Goal: Find contact information: Find contact information

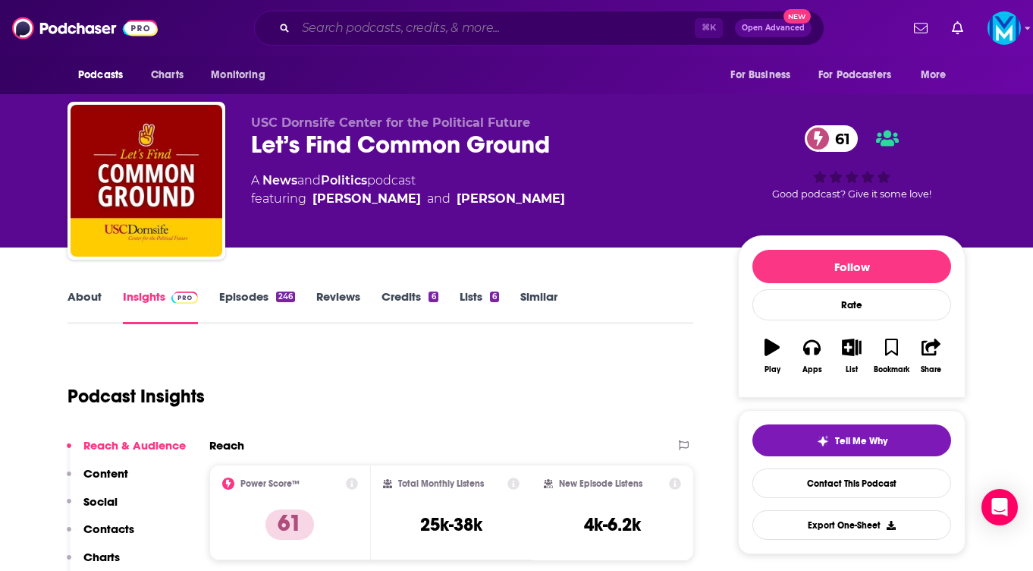
click at [401, 26] on input "Search podcasts, credits, & more..." at bounding box center [495, 28] width 399 height 24
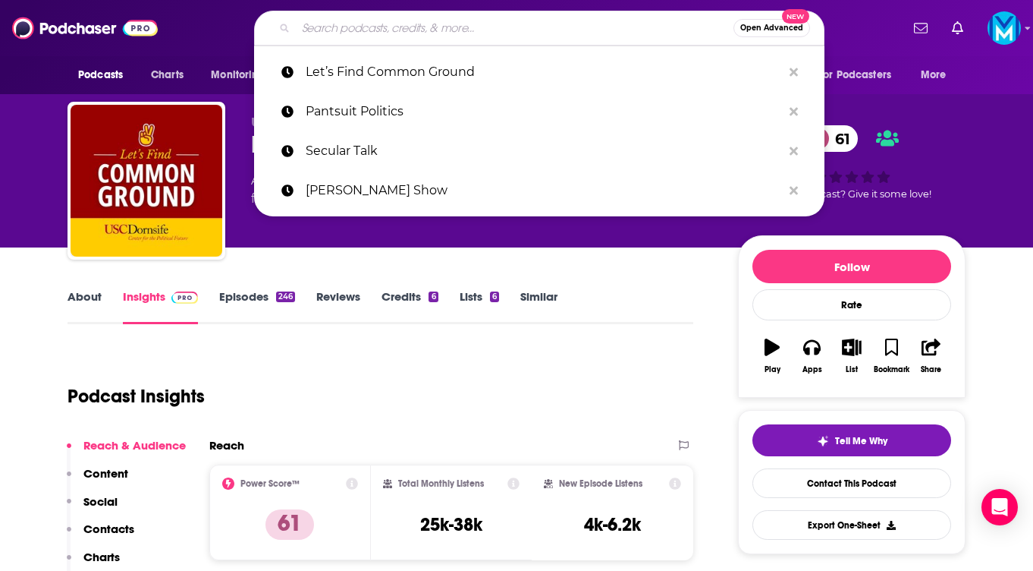
paste input "Offline with [PERSON_NAME]"
type input "Offline with [PERSON_NAME]"
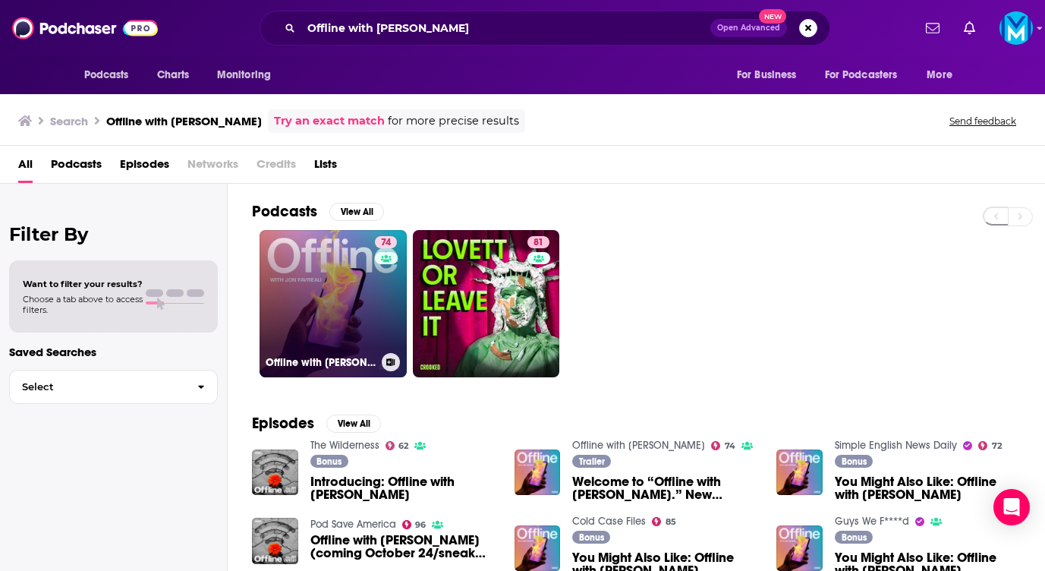
click at [326, 288] on link "74 Offline with [PERSON_NAME]" at bounding box center [333, 303] width 147 height 147
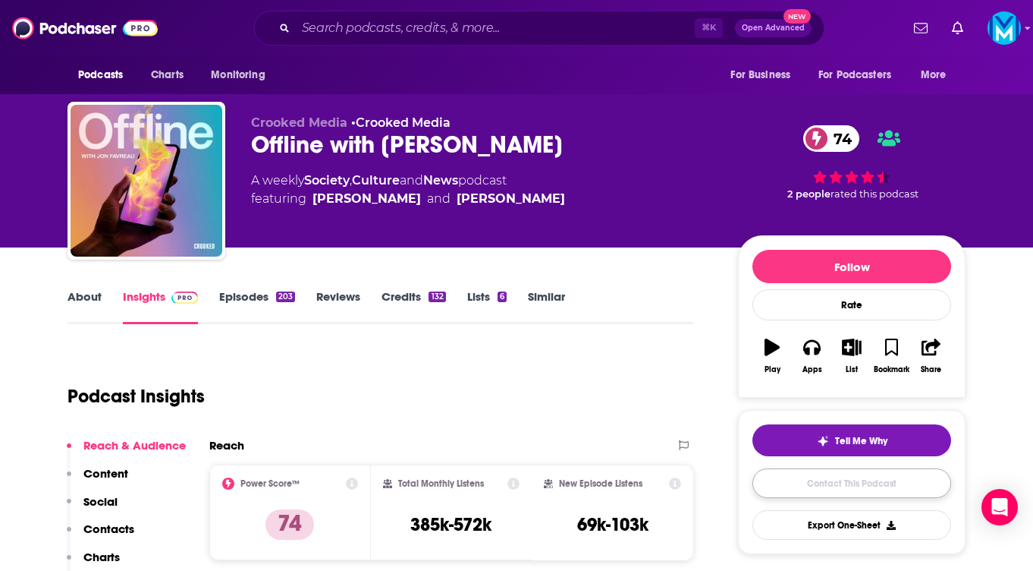
click at [840, 484] on link "Contact This Podcast" at bounding box center [852, 483] width 199 height 30
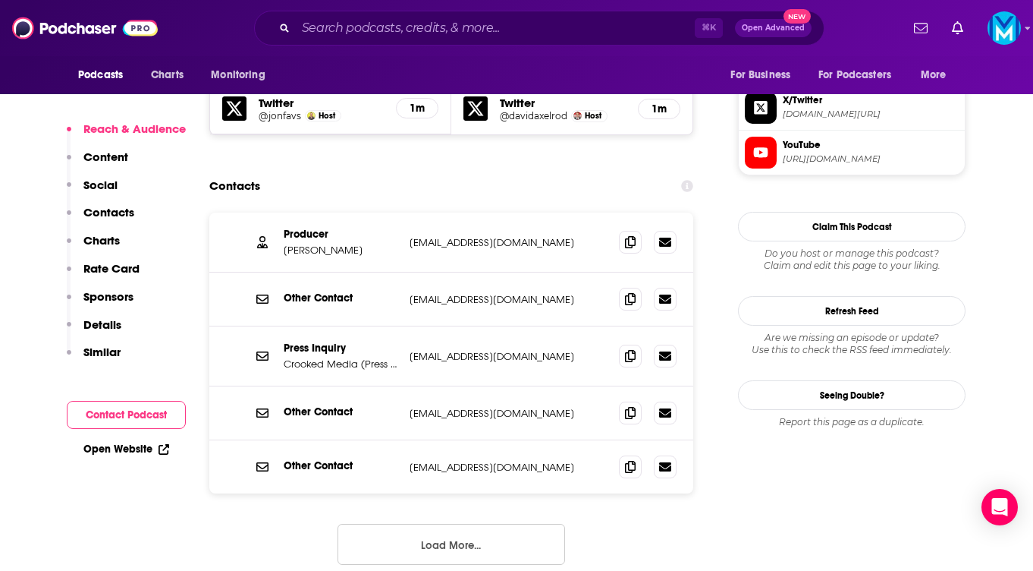
scroll to position [1392, 0]
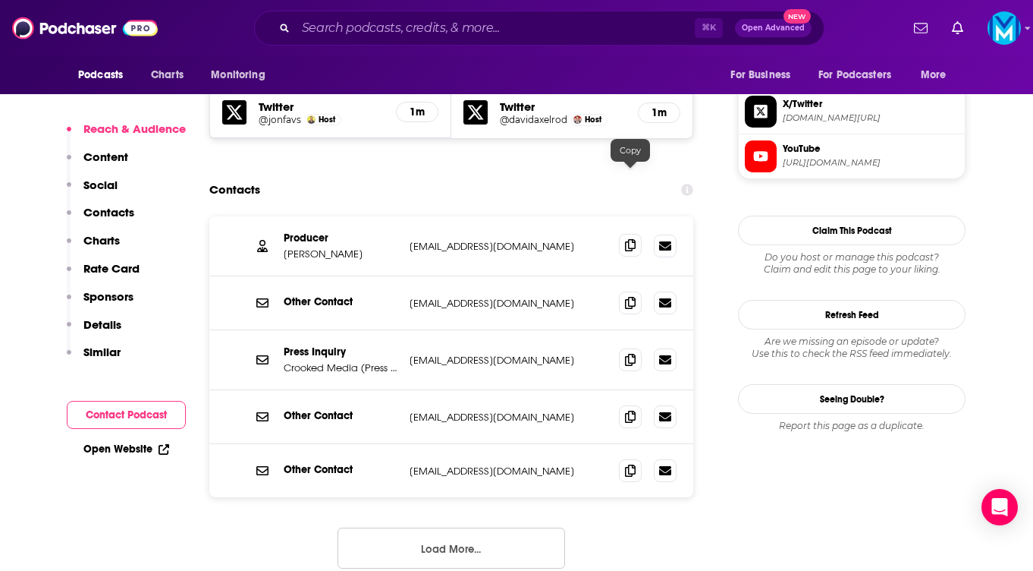
click at [633, 239] on icon at bounding box center [630, 245] width 11 height 12
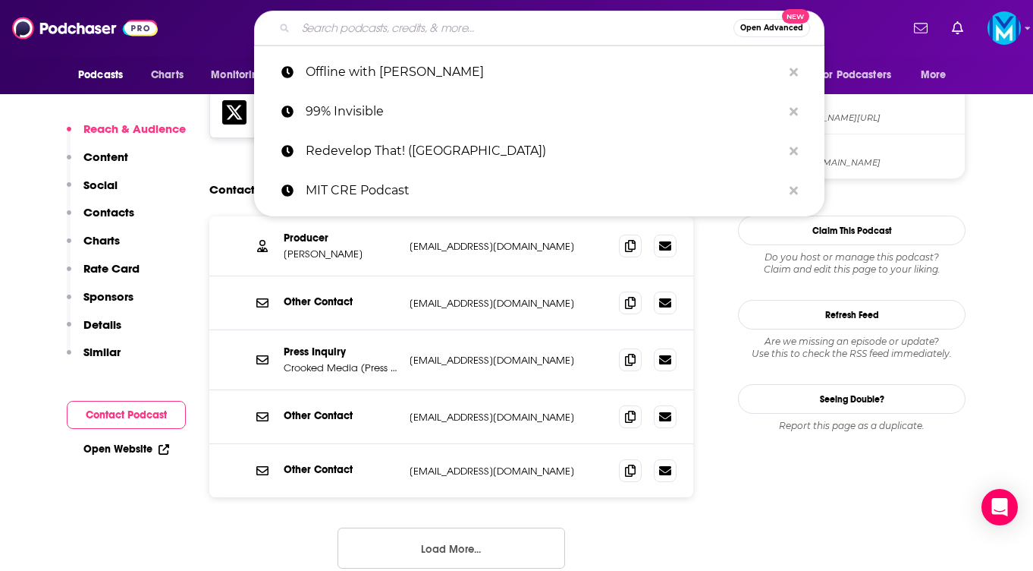
click at [357, 36] on input "Search podcasts, credits, & more..." at bounding box center [515, 28] width 438 height 24
paste input "the daily zeitgeist"
type input "the daily zeitgeist"
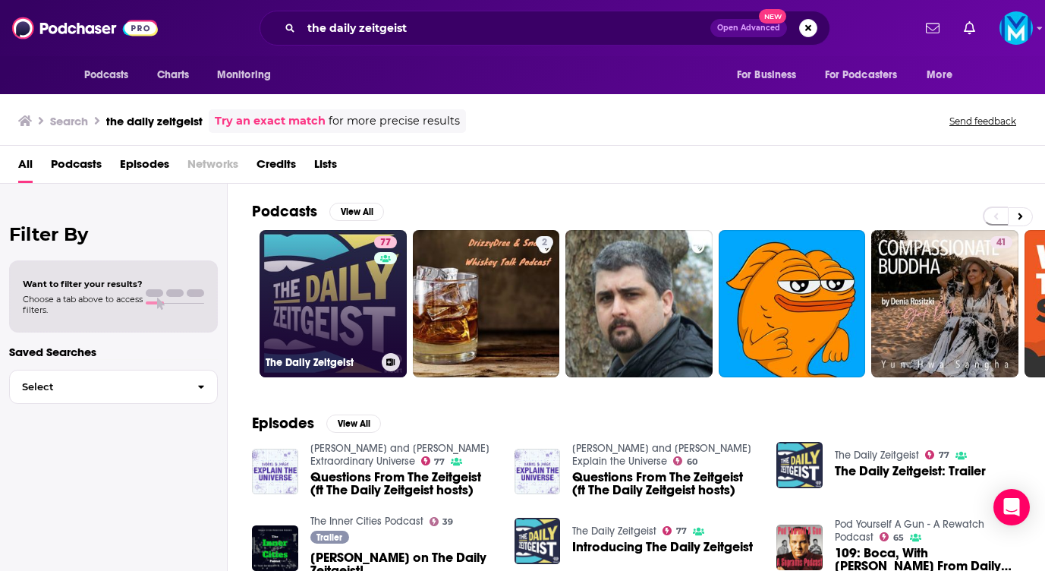
click at [322, 291] on link "77 The Daily Zeitgeist" at bounding box center [333, 303] width 147 height 147
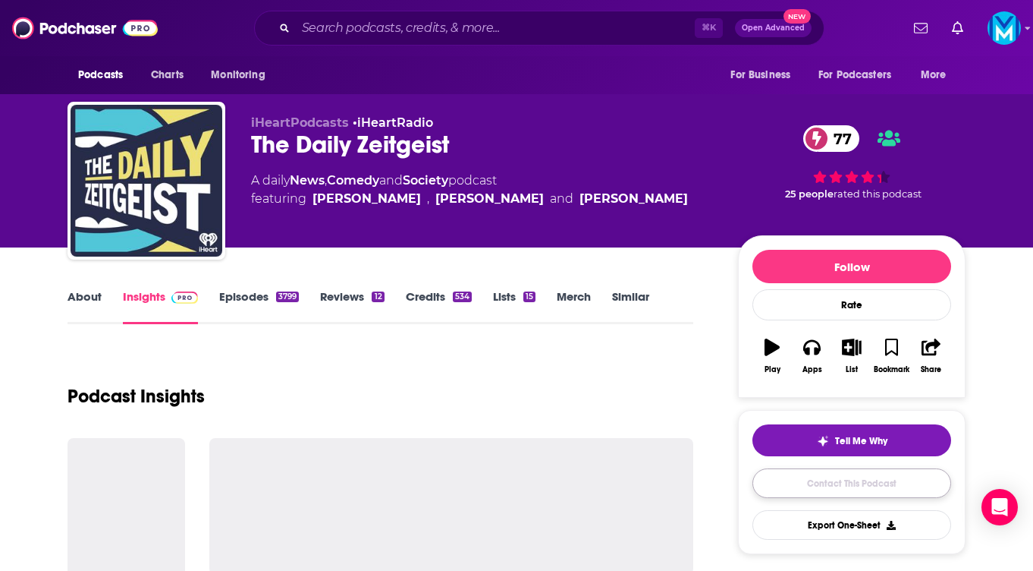
click at [856, 485] on link "Contact This Podcast" at bounding box center [852, 483] width 199 height 30
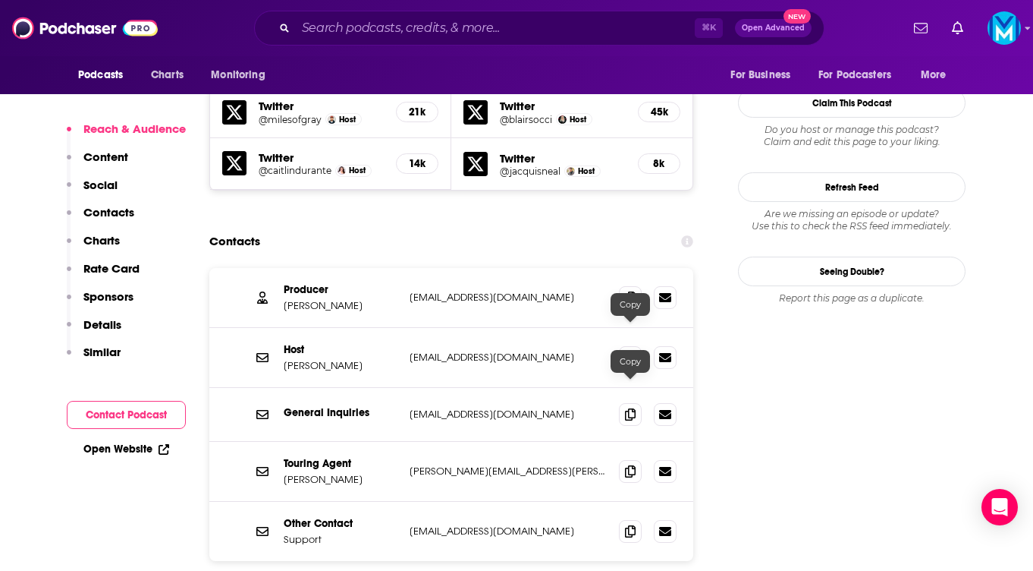
scroll to position [1460, 0]
click at [630, 291] on icon at bounding box center [630, 297] width 11 height 12
drag, startPoint x: 351, startPoint y: 223, endPoint x: 285, endPoint y: 224, distance: 66.0
click at [285, 300] on p "[PERSON_NAME]" at bounding box center [341, 306] width 114 height 13
copy p "[PERSON_NAME]"
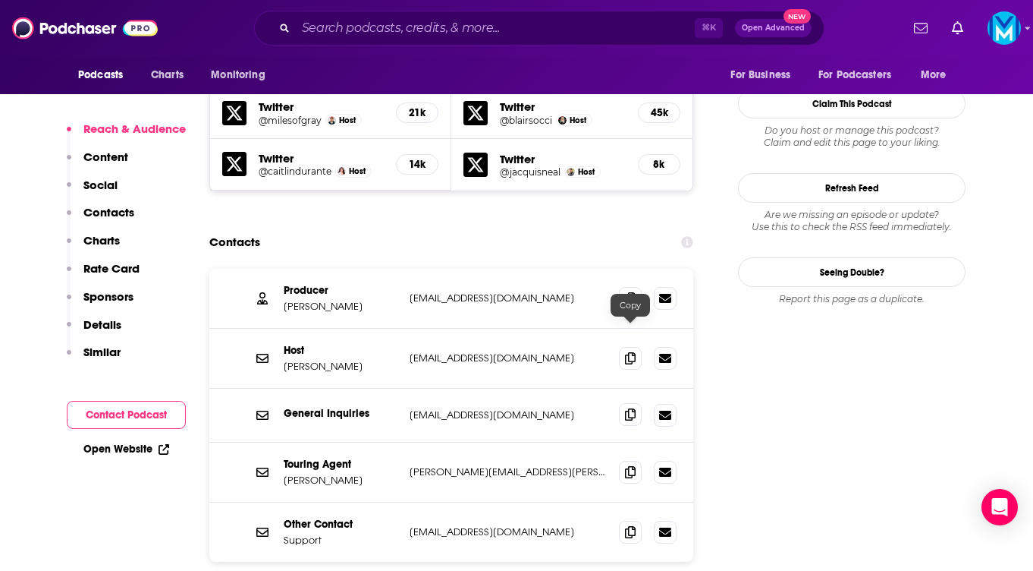
click at [632, 408] on icon at bounding box center [630, 414] width 11 height 12
